Goal: Use online tool/utility: Utilize a website feature to perform a specific function

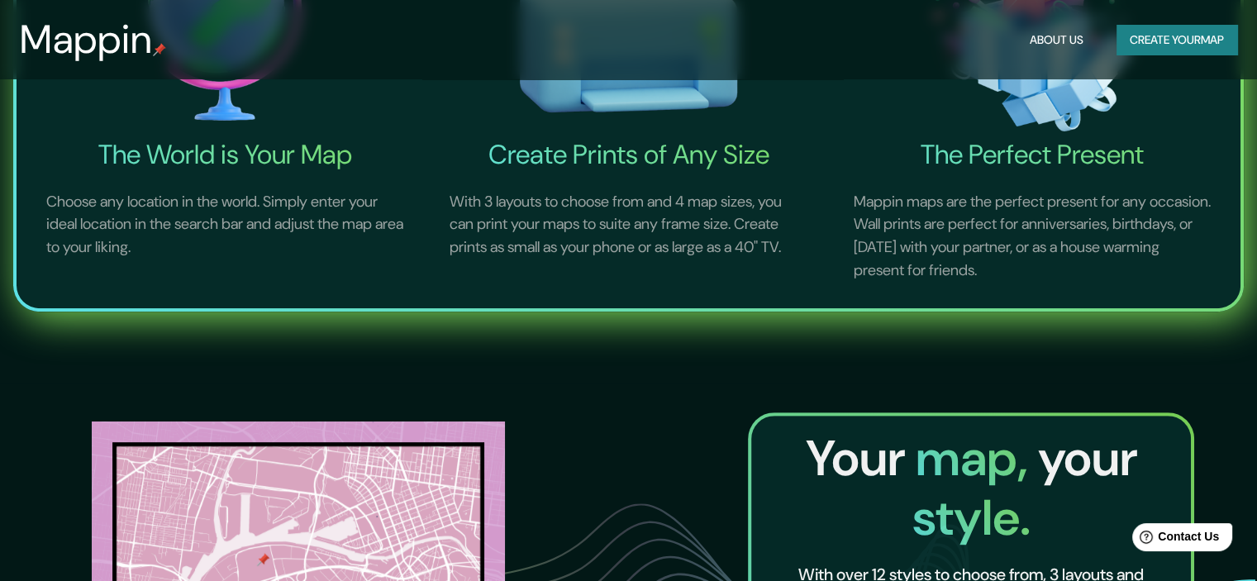
scroll to position [1239, 0]
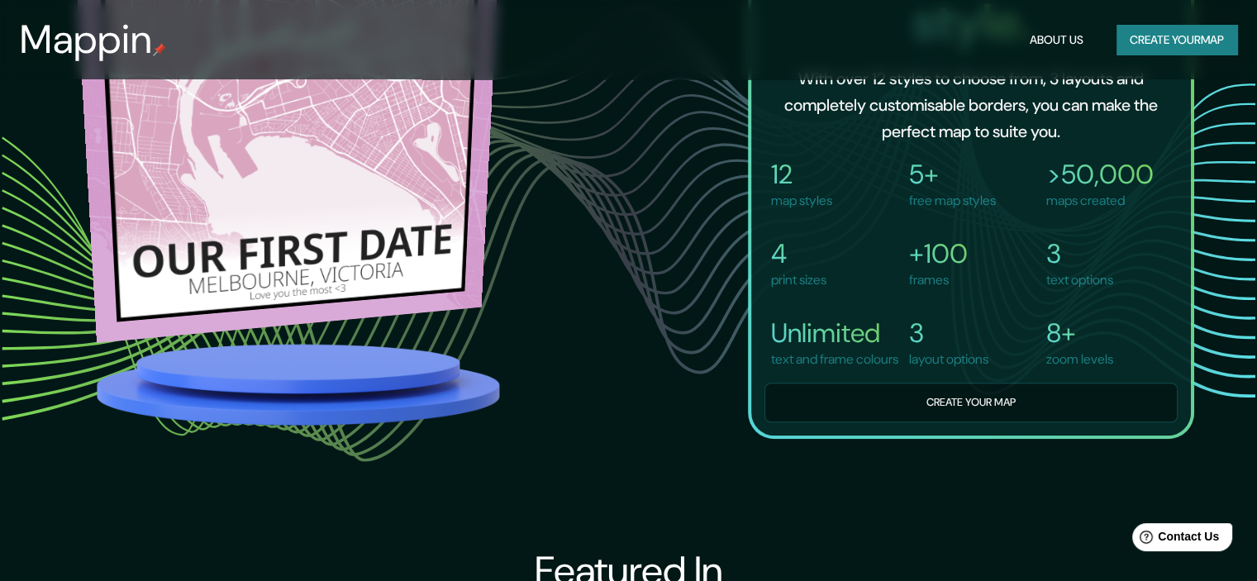
click at [421, 257] on img at bounding box center [287, 129] width 428 height 425
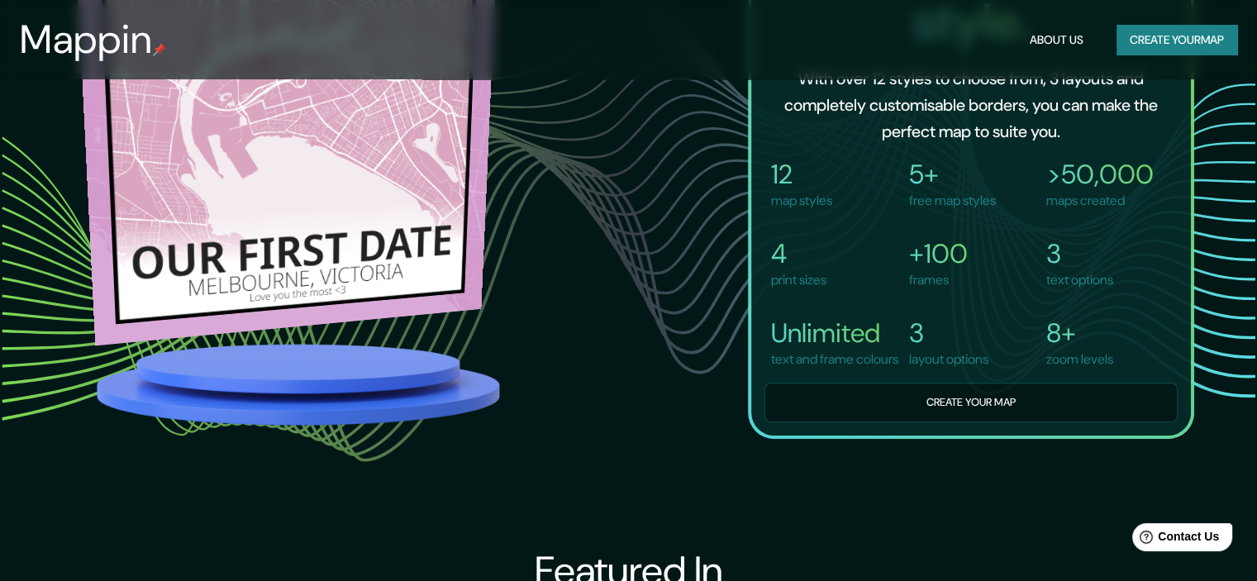
click at [431, 243] on img at bounding box center [286, 131] width 424 height 430
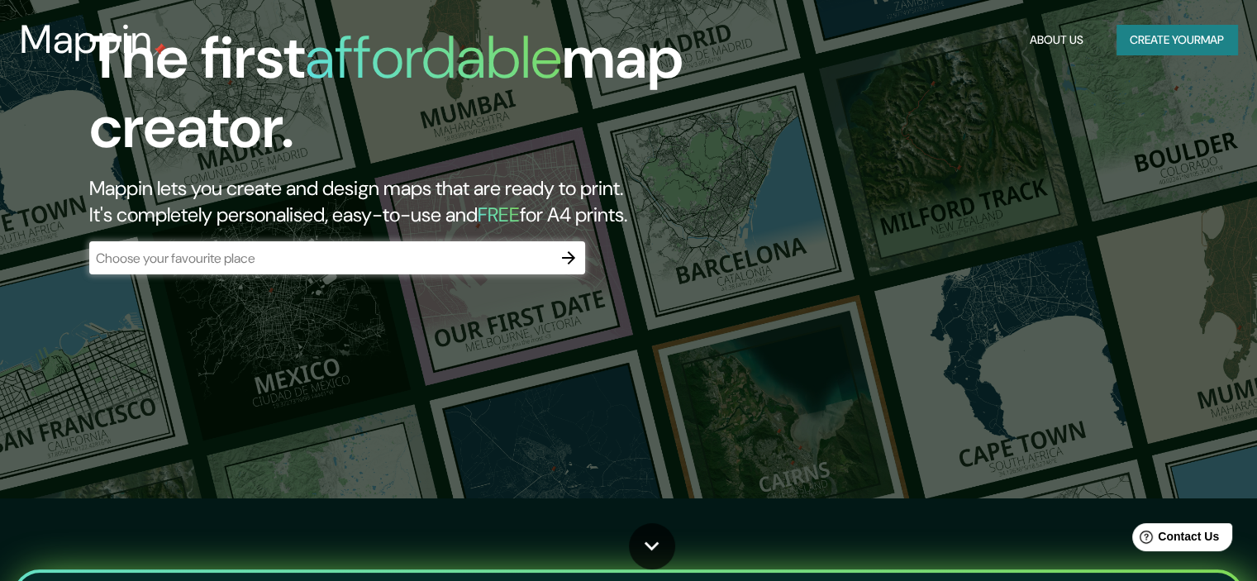
scroll to position [0, 0]
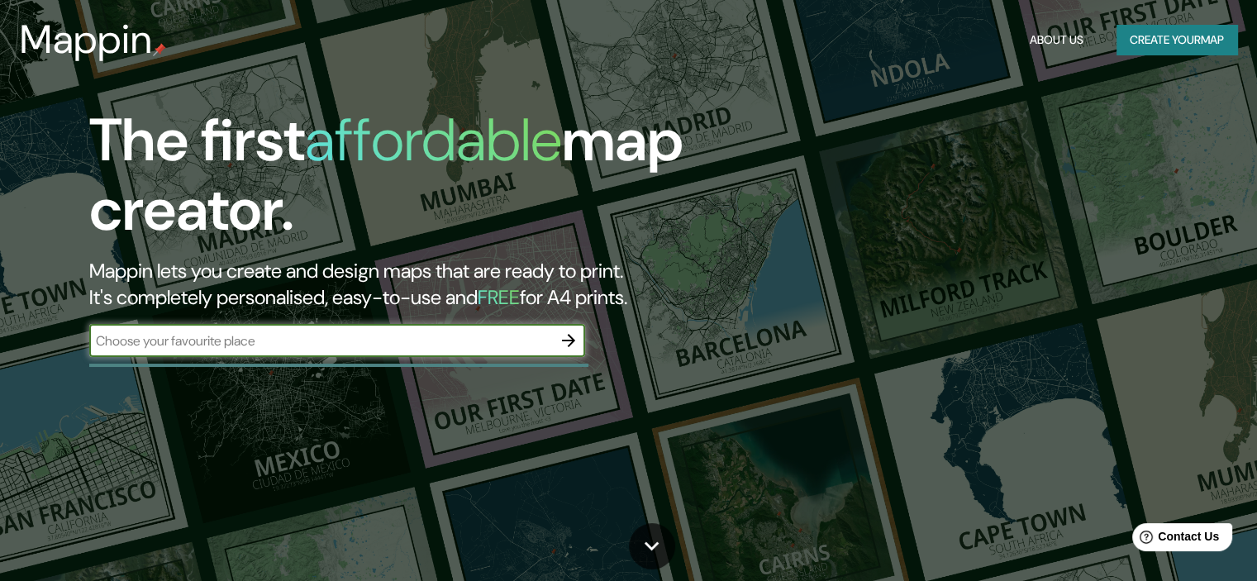
click at [288, 345] on input "text" at bounding box center [320, 340] width 463 height 19
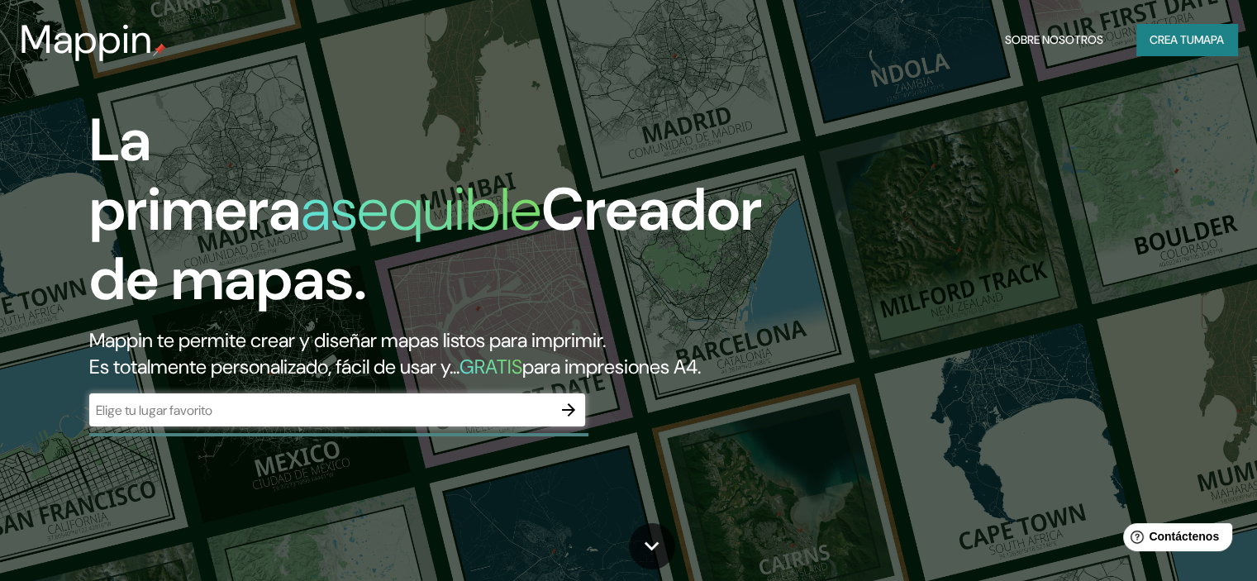
click at [394, 420] on input "text" at bounding box center [320, 410] width 463 height 19
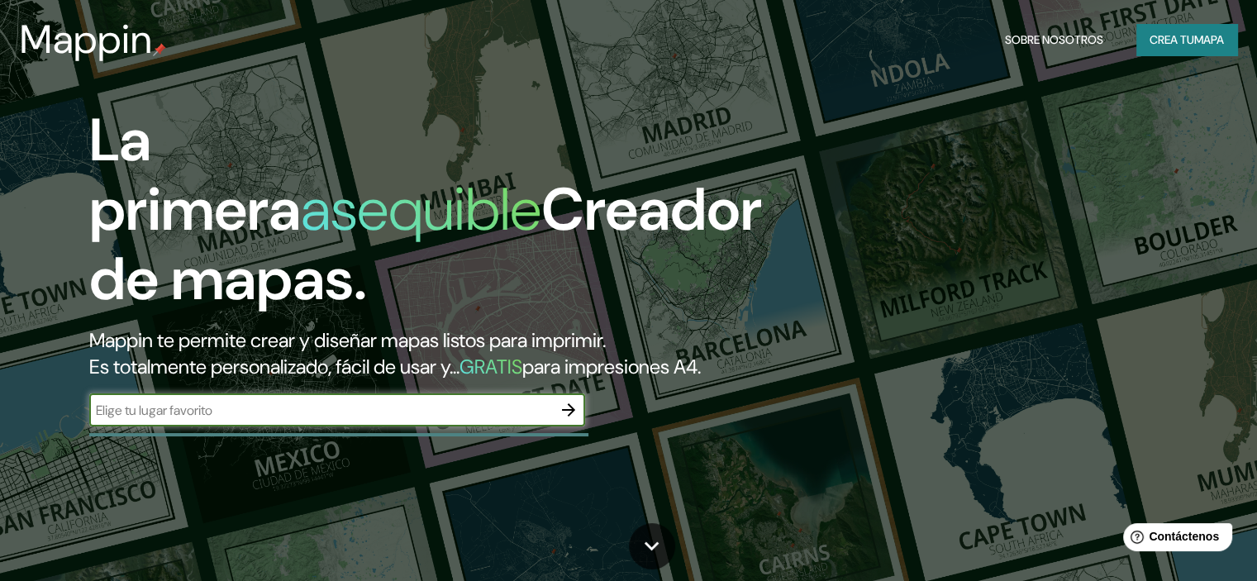
click at [241, 420] on input "text" at bounding box center [320, 410] width 463 height 19
paste input "52.3815224567896, 4.807303404507434"
type input "52.3815224567896, 4.807303404507434"
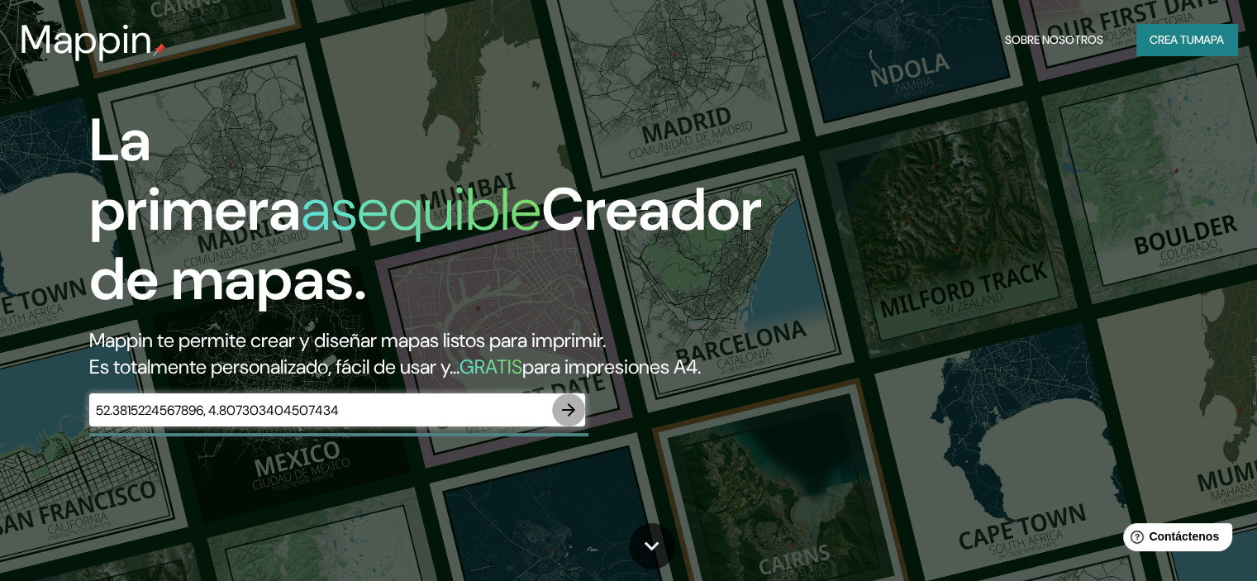
click at [574, 420] on icon "button" at bounding box center [569, 410] width 20 height 20
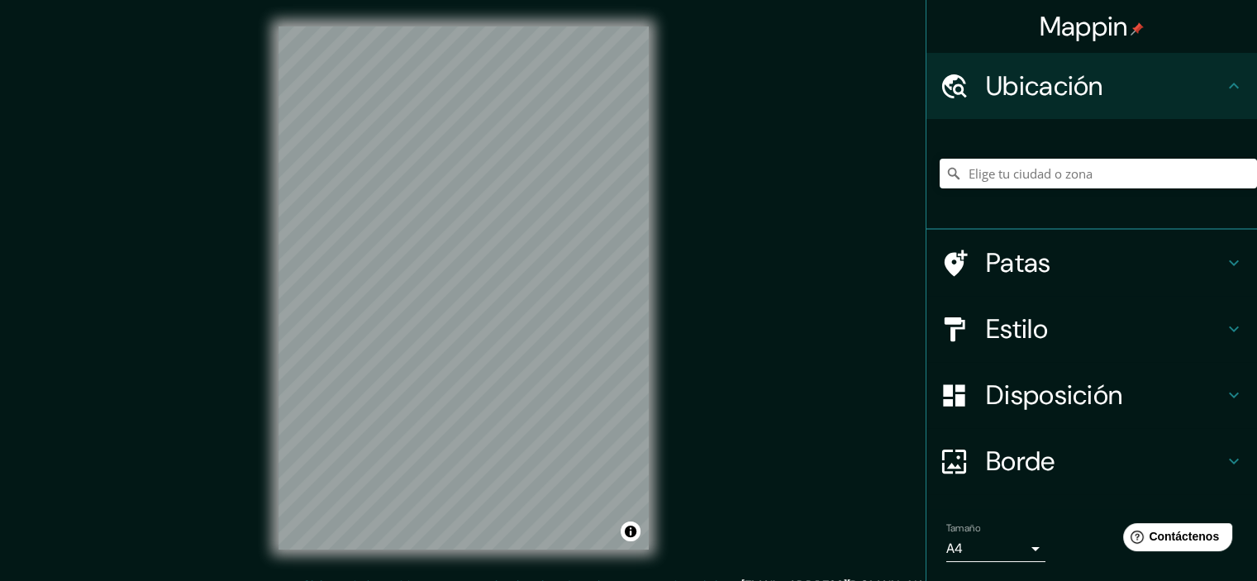
click at [664, 254] on div "© Mapbox © OpenStreetMap Improve this map" at bounding box center [463, 288] width 423 height 576
click at [258, 248] on div "© Mapbox © OpenStreetMap Improve this map" at bounding box center [463, 288] width 423 height 576
click at [1027, 164] on input "Elige tu ciudad o zona" at bounding box center [1097, 174] width 317 height 30
paste input "52.3815224567896, 4.807303404507434"
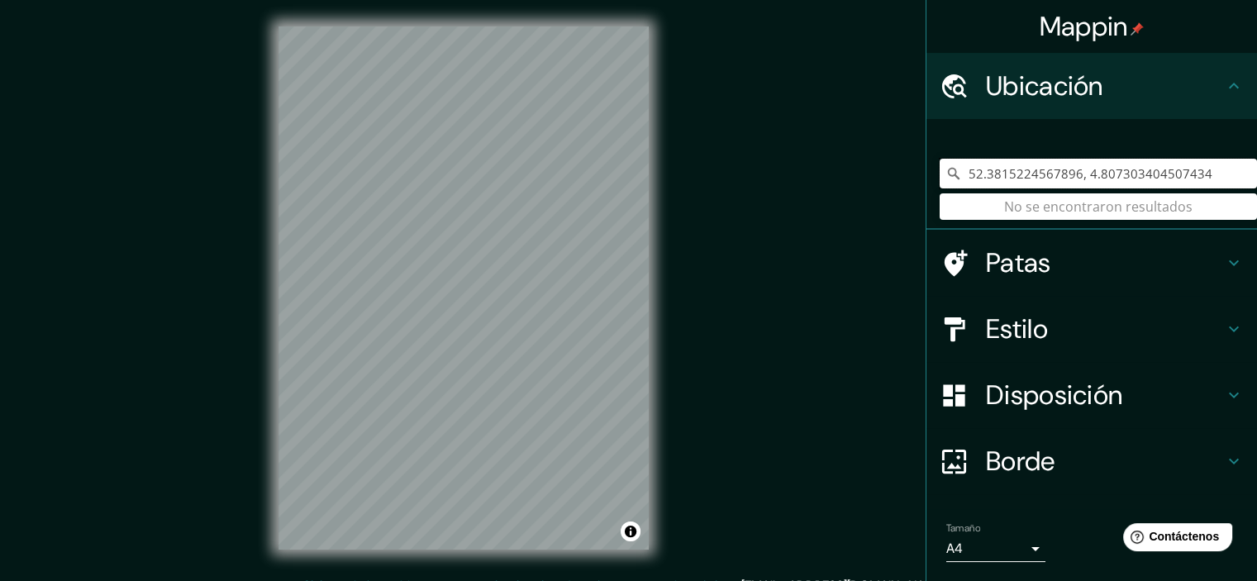
click at [1167, 169] on input "52.3815224567896, 4.807303404507434" at bounding box center [1097, 174] width 317 height 30
click at [1167, 168] on input "52.3815224567896, 4.807303404507434" at bounding box center [1097, 174] width 317 height 30
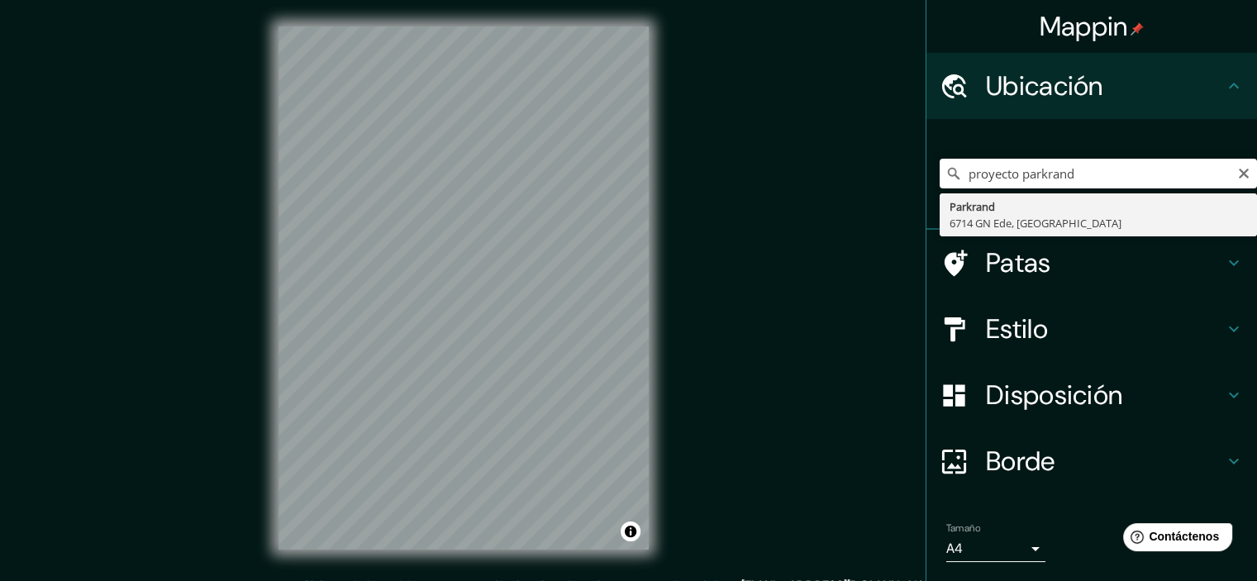
type input "Parkrand, [GEOGRAPHIC_DATA], [GEOGRAPHIC_DATA]"
